Goal: Information Seeking & Learning: Learn about a topic

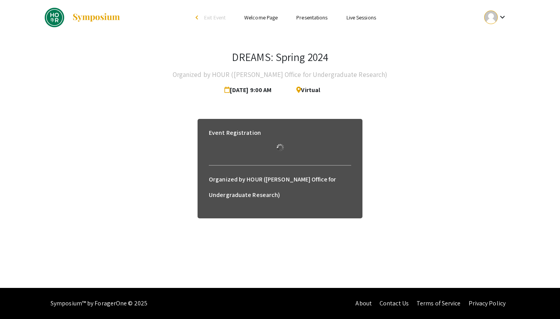
click at [326, 17] on link "Presentations" at bounding box center [311, 17] width 31 height 7
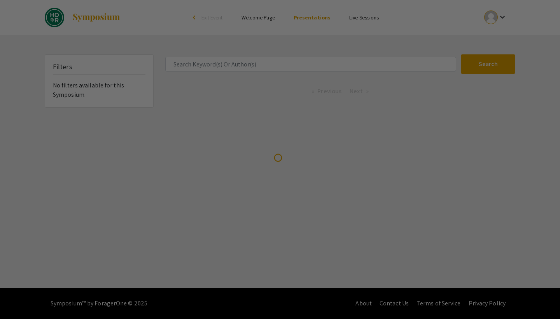
click at [263, 62] on div at bounding box center [280, 159] width 560 height 319
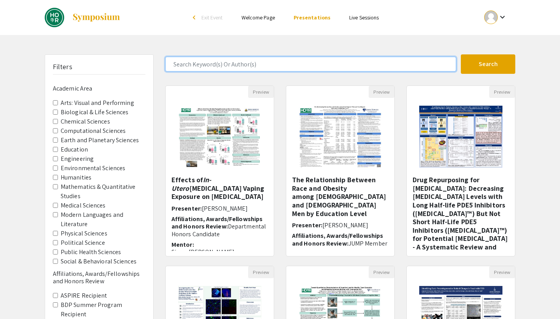
click at [263, 62] on input "Search Keyword(s) Or Author(s)" at bounding box center [310, 64] width 291 height 15
type input "[PERSON_NAME]"
click at [461, 54] on button "Search" at bounding box center [488, 63] width 54 height 19
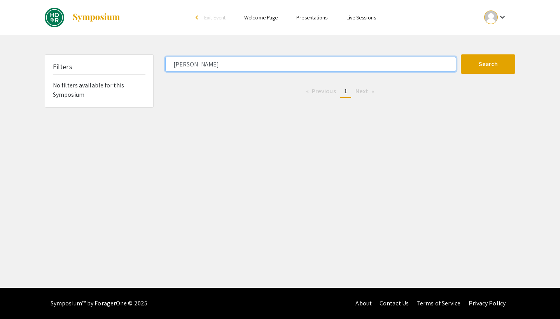
click at [238, 68] on input "[PERSON_NAME]" at bounding box center [310, 64] width 291 height 15
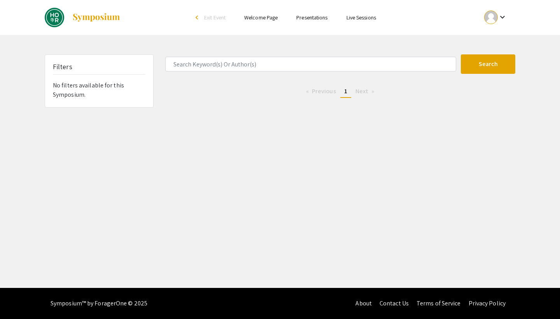
click at [228, 47] on div "Skip navigation arrow_back_ios Exit Event Welcome Page Presentations Live Sessi…" at bounding box center [280, 144] width 560 height 288
click at [307, 16] on link "Presentations" at bounding box center [311, 17] width 31 height 7
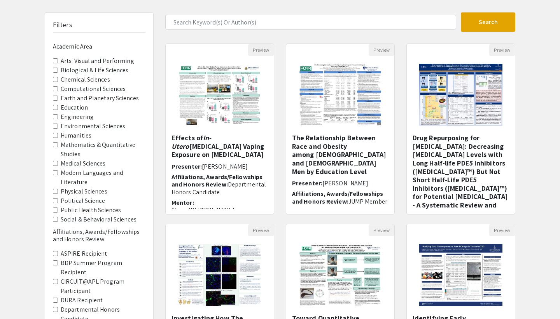
scroll to position [41, 0]
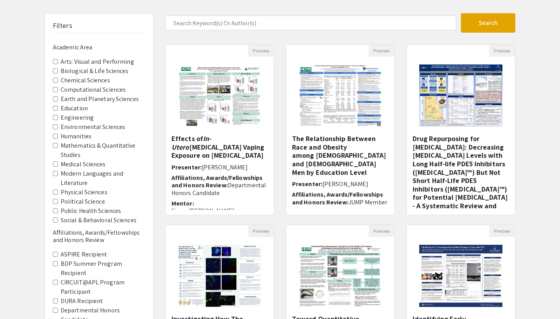
click at [92, 166] on label "Medical Sciences" at bounding box center [83, 164] width 45 height 9
click at [58, 166] on Sciences "Medical Sciences" at bounding box center [55, 164] width 5 height 5
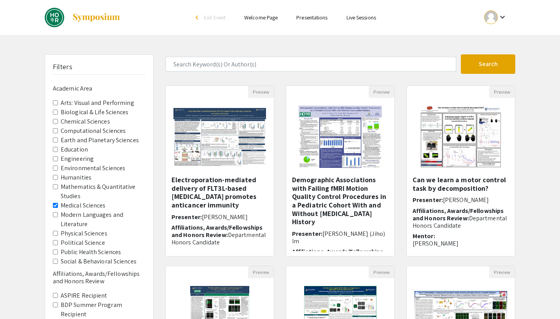
click at [68, 113] on label "Biological & Life Sciences" at bounding box center [95, 112] width 68 height 9
click at [58, 113] on Sciences "Biological & Life Sciences" at bounding box center [55, 112] width 5 height 5
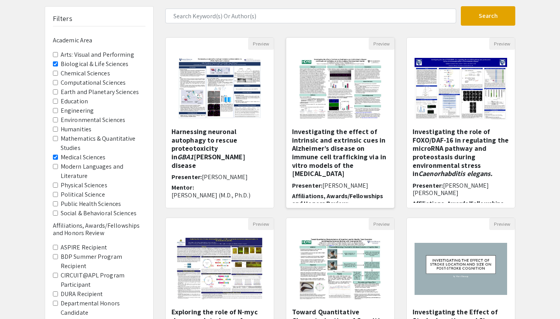
scroll to position [40, 0]
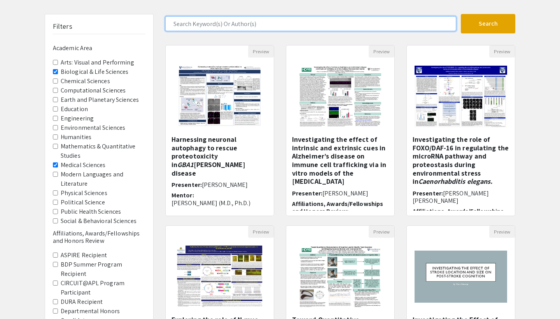
click at [283, 24] on input "Search Keyword(s) Or Author(s)" at bounding box center [310, 23] width 291 height 15
type input "tdp-43"
click at [461, 14] on button "Search" at bounding box center [488, 23] width 54 height 19
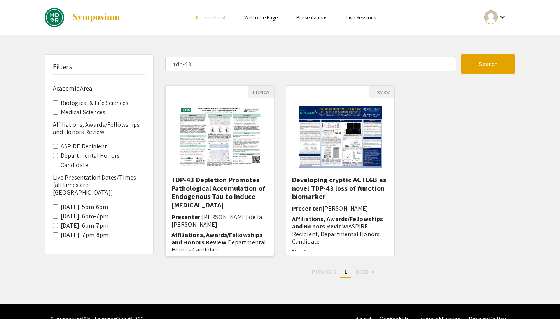
click at [214, 200] on h5 "TDP-43 Depletion Promotes Pathological Accumulation of Endogenous Tau to Induce…" at bounding box center [220, 192] width 96 height 33
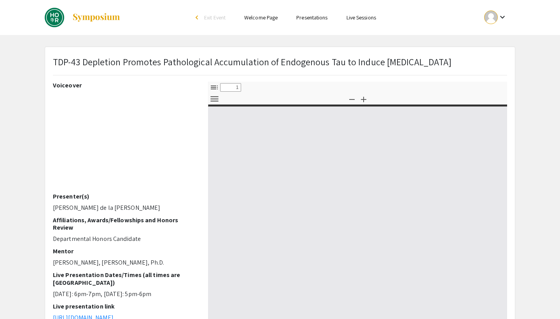
select select "custom"
type input "0"
select select "custom"
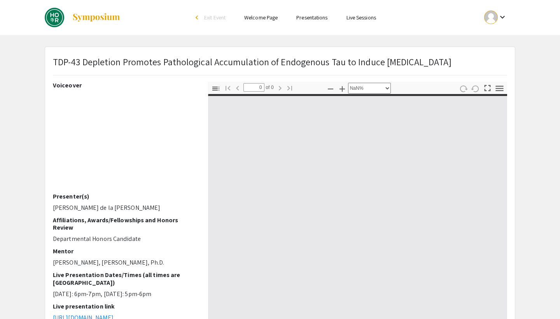
type input "1"
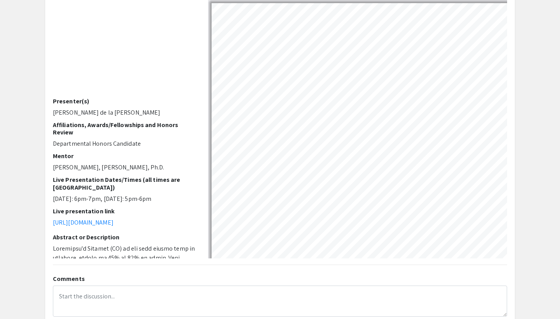
scroll to position [96, 0]
select select "custom"
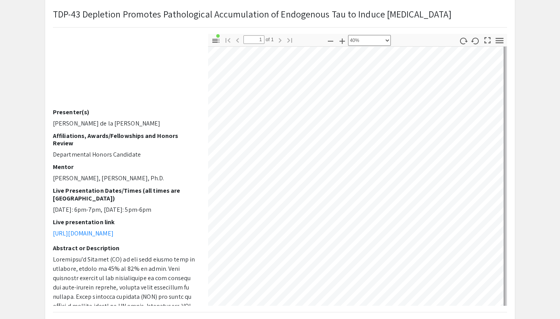
scroll to position [6, 425]
